Goal: Navigation & Orientation: Find specific page/section

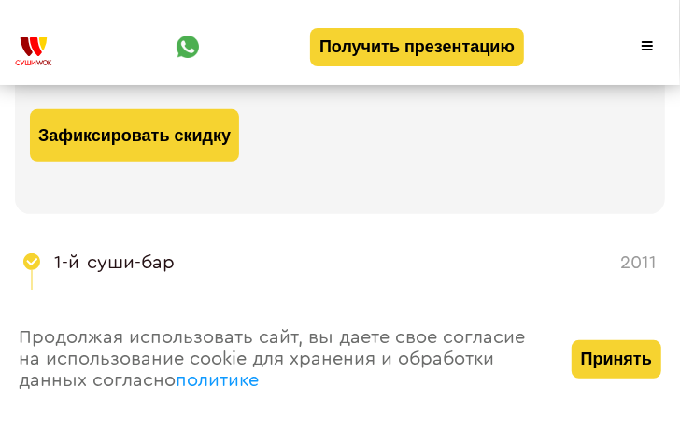
scroll to position [187, 0]
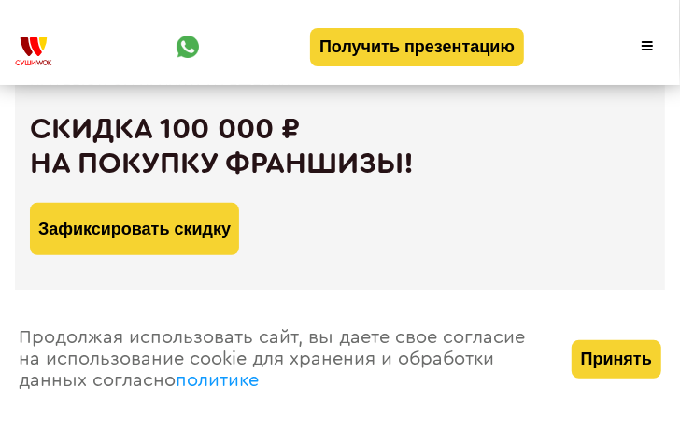
click at [643, 45] on span at bounding box center [647, 46] width 11 height 2
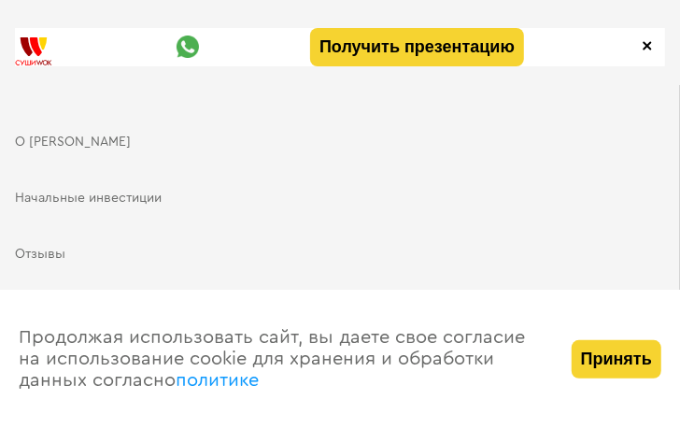
click at [644, 44] on span at bounding box center [647, 45] width 9 height 9
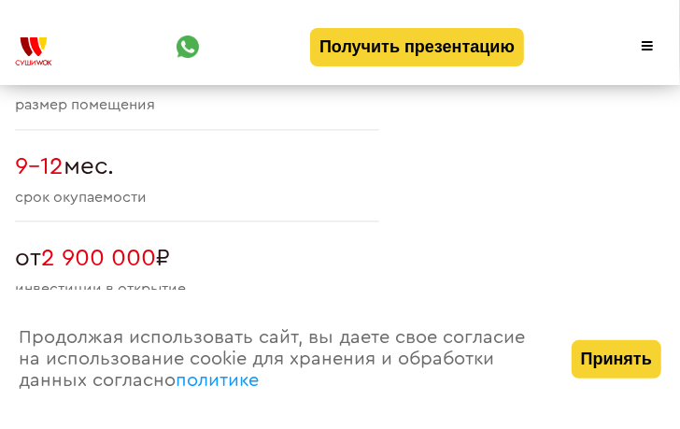
scroll to position [1869, 0]
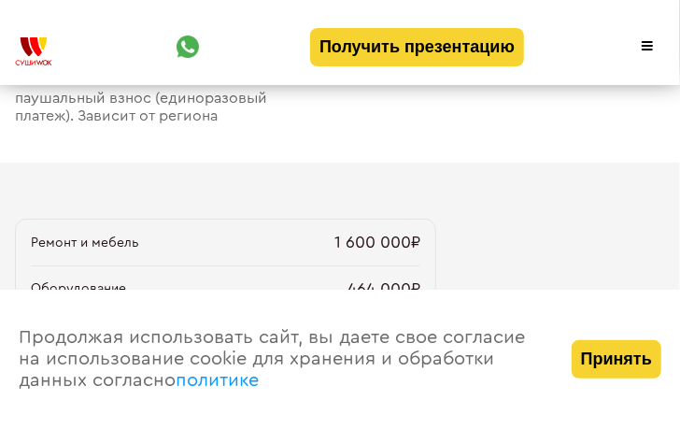
click at [589, 362] on button "Принять" at bounding box center [617, 359] width 90 height 38
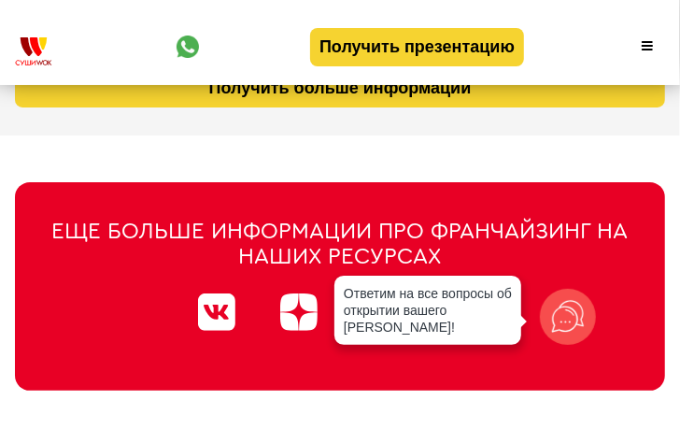
scroll to position [10594, 0]
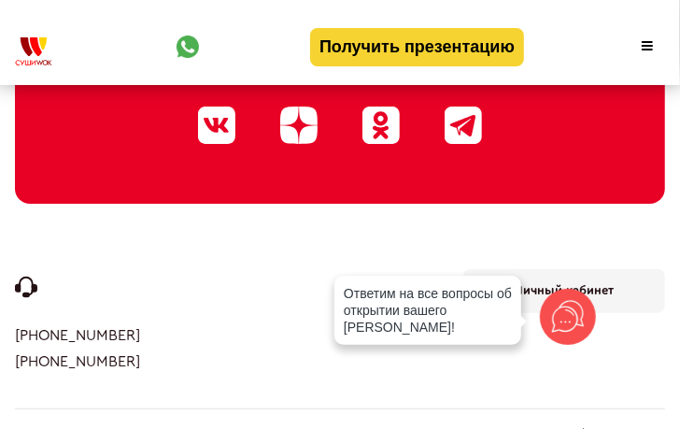
click at [593, 308] on div at bounding box center [568, 317] width 56 height 56
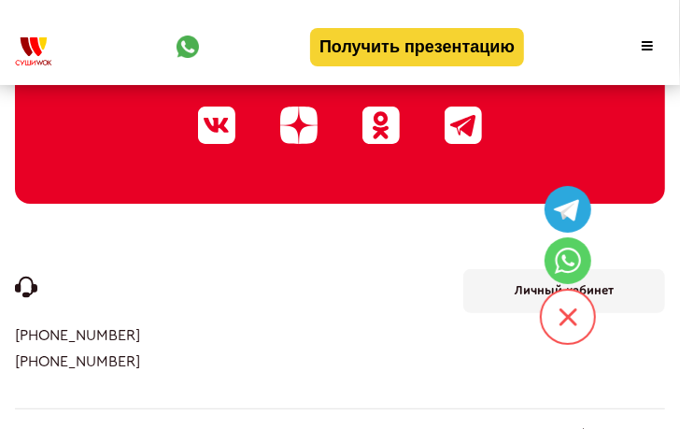
click at [484, 293] on link "Личный кабинет" at bounding box center [564, 291] width 202 height 44
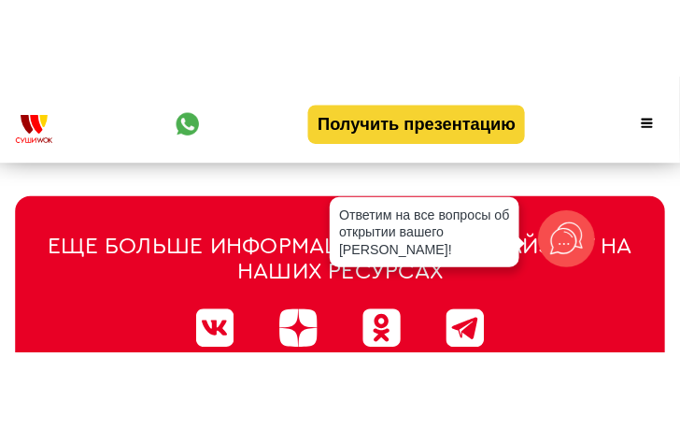
scroll to position [10519, 0]
